Goal: Check status

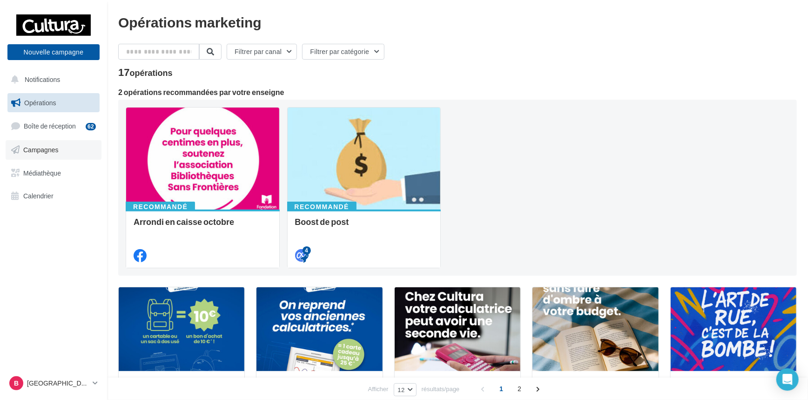
click at [34, 151] on span "Campagnes" at bounding box center [40, 150] width 35 height 8
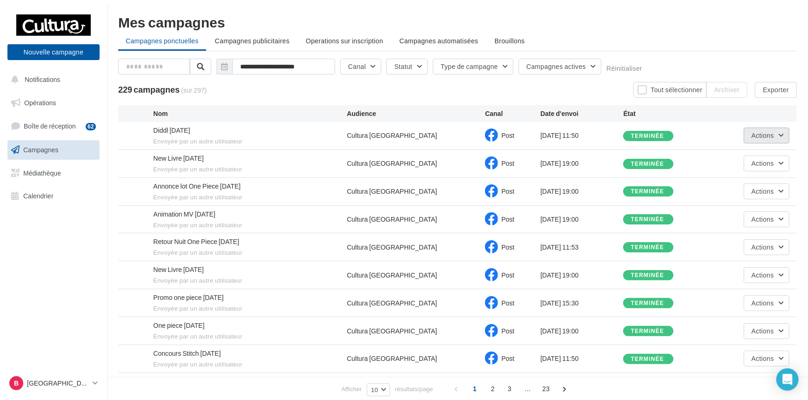
click at [784, 139] on button "Actions" at bounding box center [767, 136] width 46 height 16
click at [762, 157] on button "Voir les résultats" at bounding box center [742, 157] width 93 height 24
